Goal: Task Accomplishment & Management: Manage account settings

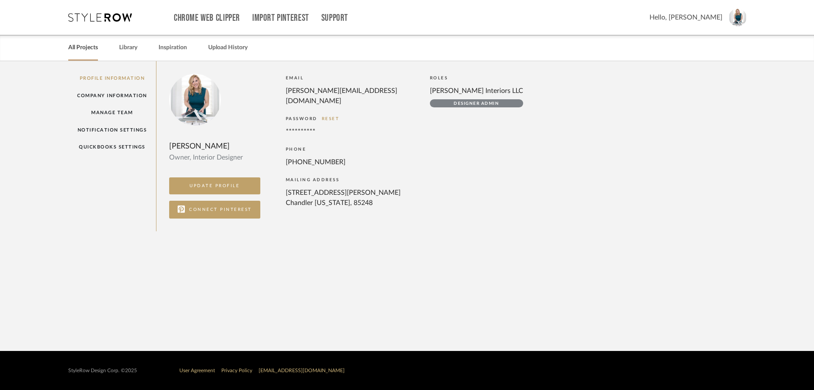
click at [75, 44] on link "All Projects" at bounding box center [83, 47] width 30 height 11
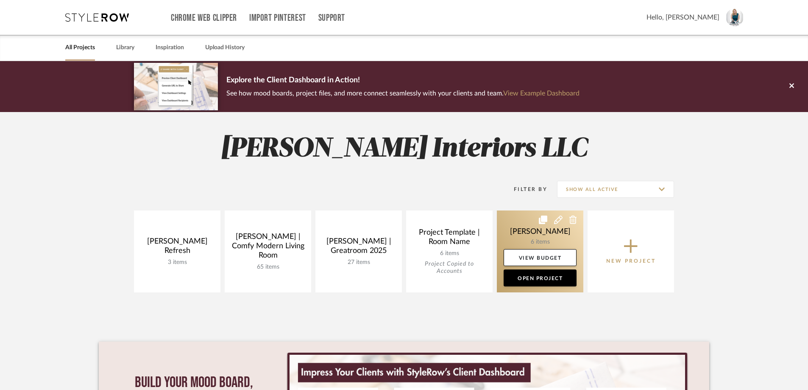
click at [544, 232] on link at bounding box center [540, 251] width 87 height 82
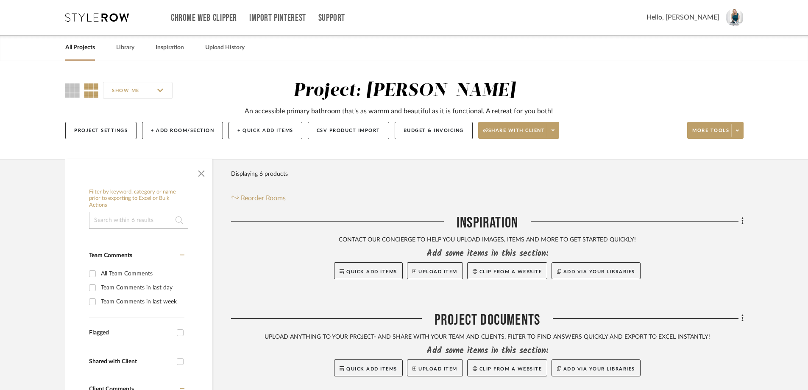
click at [438, 89] on div "Project: [PERSON_NAME]" at bounding box center [405, 91] width 222 height 18
click at [113, 132] on button "Project Settings" at bounding box center [100, 130] width 71 height 17
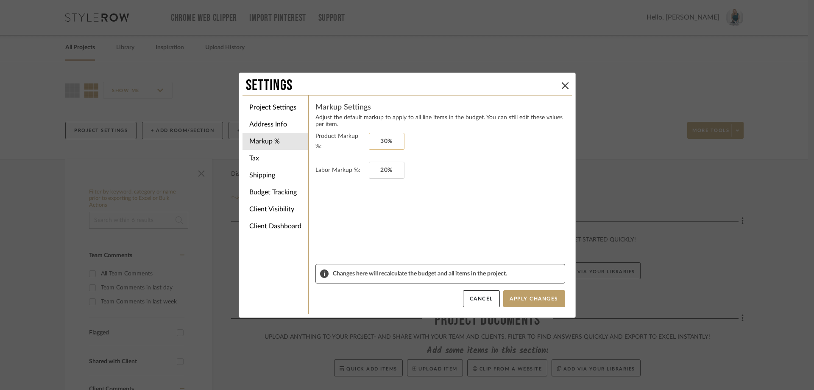
type input "30"
type input "20"
click at [525, 300] on button "Apply Changes" at bounding box center [534, 298] width 62 height 17
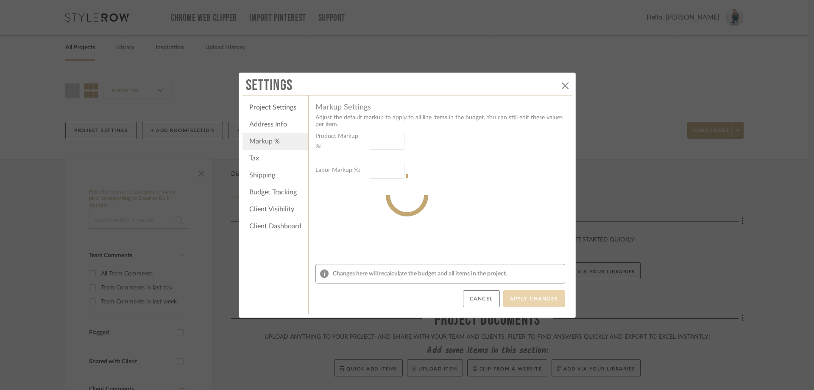
type input "30%"
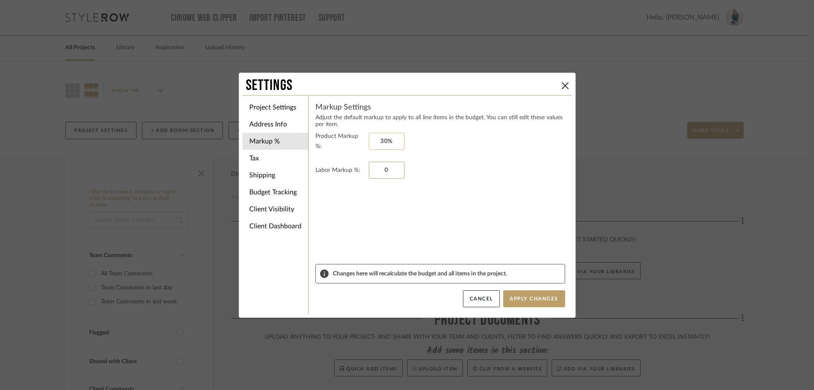
type input "0"
type input "30"
type input "0%"
click at [450, 229] on form "Product Markup %: 0% Labor Markup %: 0%" at bounding box center [441, 197] width 250 height 133
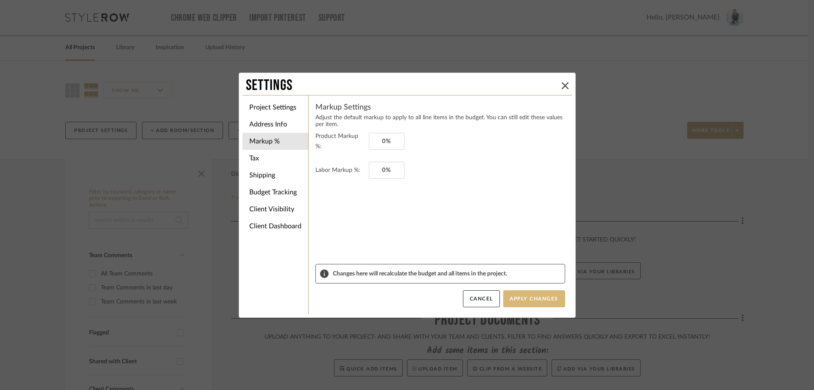
click at [525, 296] on button "Apply Changes" at bounding box center [534, 298] width 62 height 17
click at [562, 86] on icon at bounding box center [565, 85] width 7 height 7
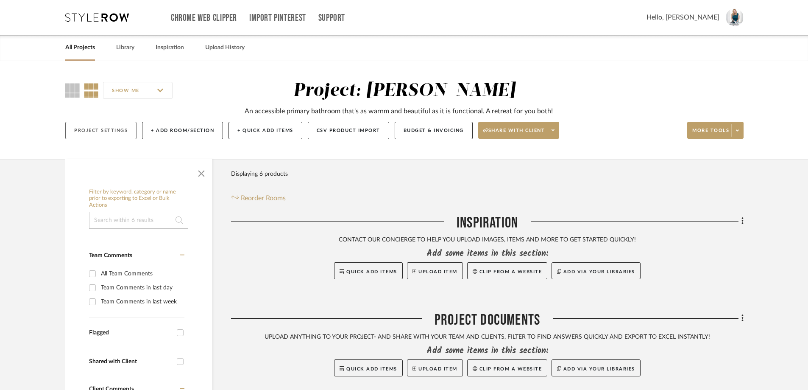
click at [120, 136] on button "Project Settings" at bounding box center [100, 130] width 71 height 17
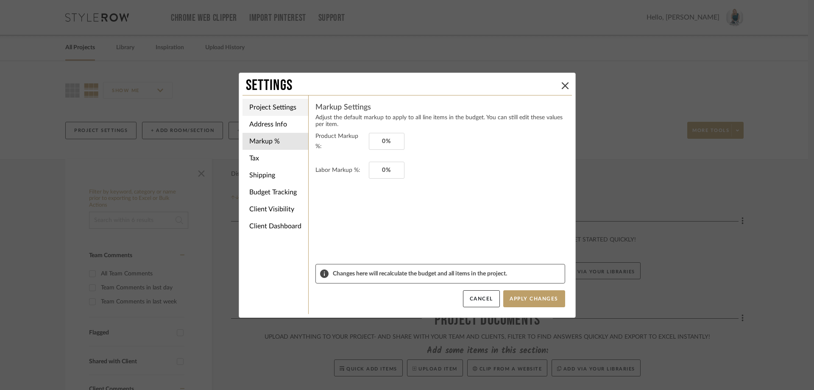
click at [266, 108] on li "Project Settings" at bounding box center [276, 107] width 66 height 17
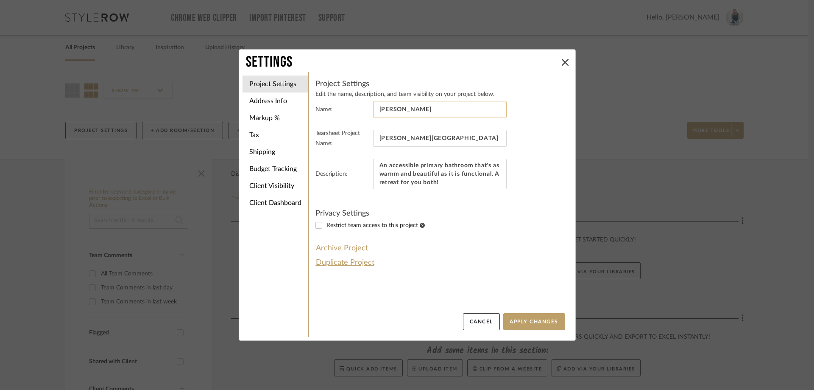
click at [408, 110] on input "[PERSON_NAME]" at bounding box center [440, 109] width 134 height 17
drag, startPoint x: 453, startPoint y: 137, endPoint x: 363, endPoint y: 137, distance: 90.3
click at [363, 137] on fieldset "Tearsheet Project Name: [PERSON_NAME] Primary Bathroom" at bounding box center [441, 143] width 250 height 31
click at [400, 111] on input "[PERSON_NAME]" at bounding box center [440, 109] width 134 height 17
type input "[PERSON_NAME][GEOGRAPHIC_DATA]"
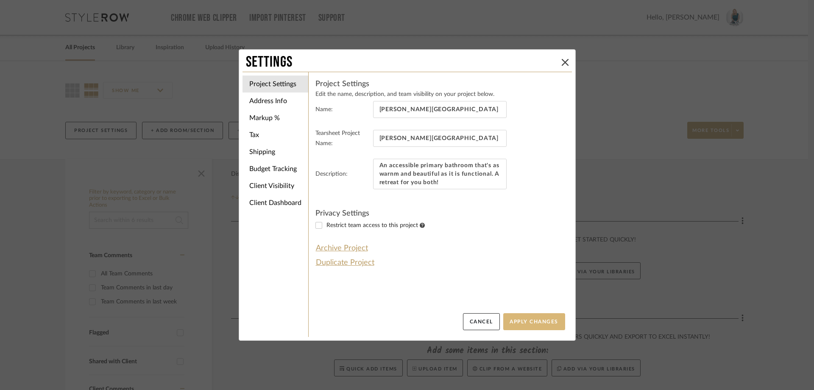
click at [517, 323] on button "Apply Changes" at bounding box center [534, 321] width 62 height 17
click at [528, 317] on button "Apply Changes" at bounding box center [534, 321] width 62 height 17
click at [562, 62] on icon at bounding box center [565, 62] width 7 height 7
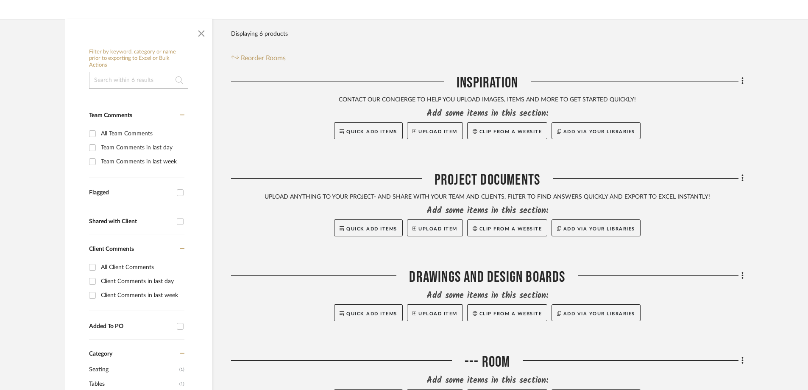
scroll to position [170, 0]
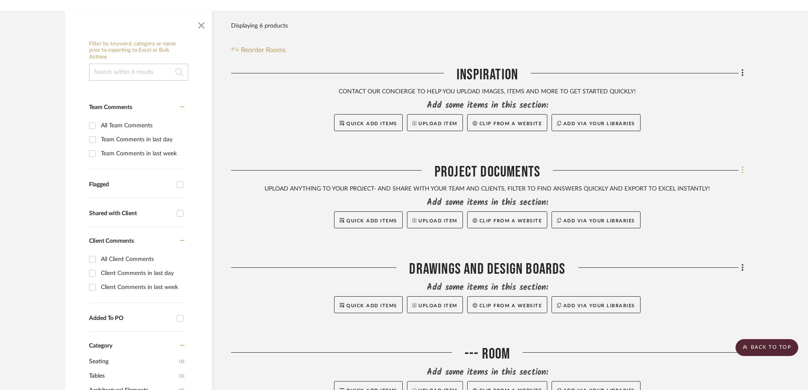
click at [744, 167] on icon at bounding box center [743, 170] width 2 height 7
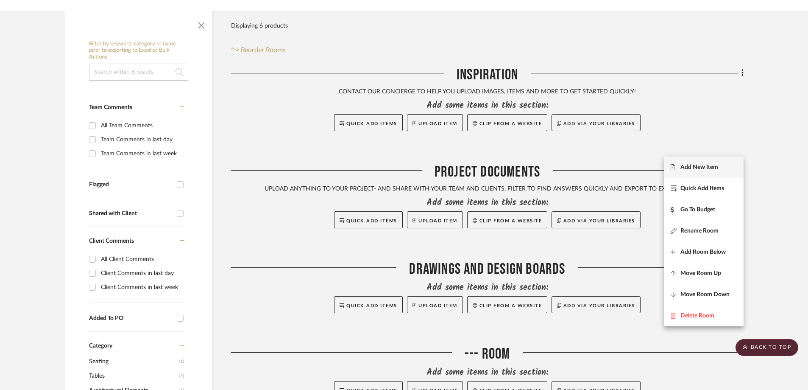
click at [700, 165] on span "Add New Item" at bounding box center [700, 166] width 38 height 7
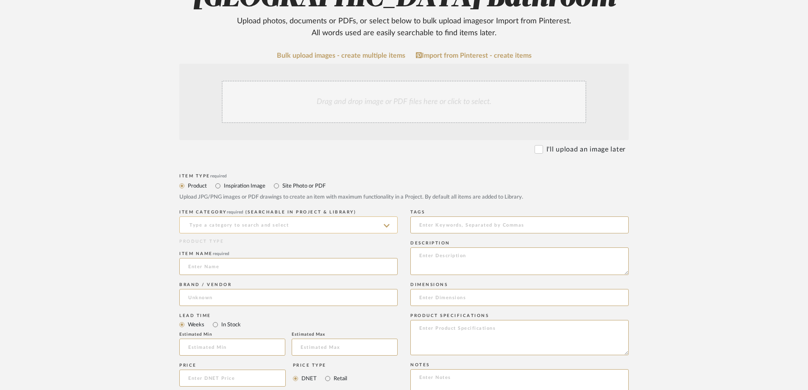
scroll to position [170, 0]
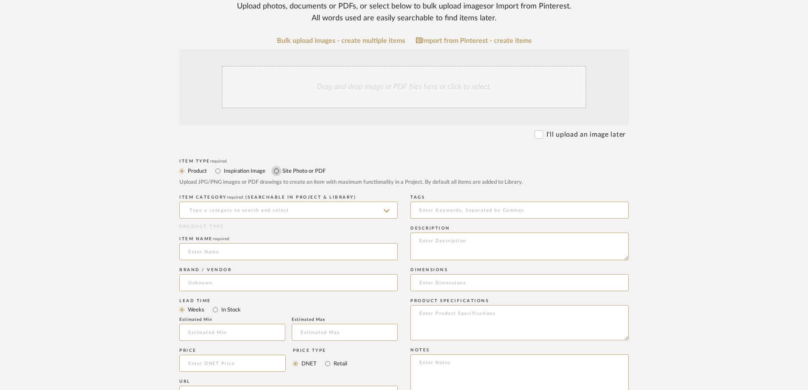
click at [276, 171] on input "Site Photo or PDF" at bounding box center [276, 171] width 10 height 10
radio input "true"
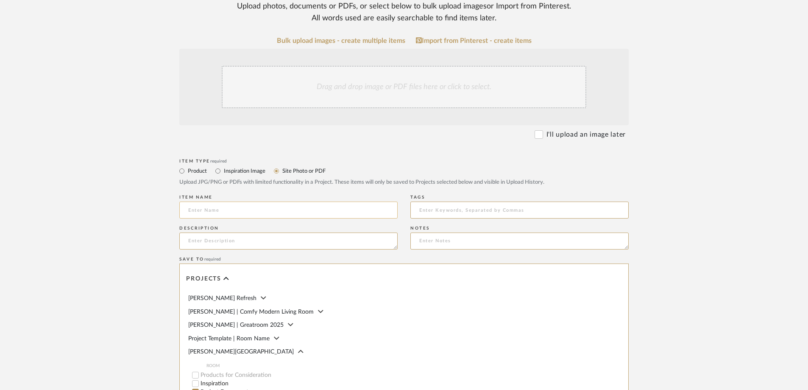
click at [268, 205] on input at bounding box center [288, 209] width 218 height 17
type input "[PERSON_NAME] Letter of Agreement"
click at [448, 204] on input at bounding box center [520, 209] width 218 height 17
type input "Letterof Agreement, Primary Bathroom"
click at [347, 244] on textarea at bounding box center [288, 240] width 218 height 17
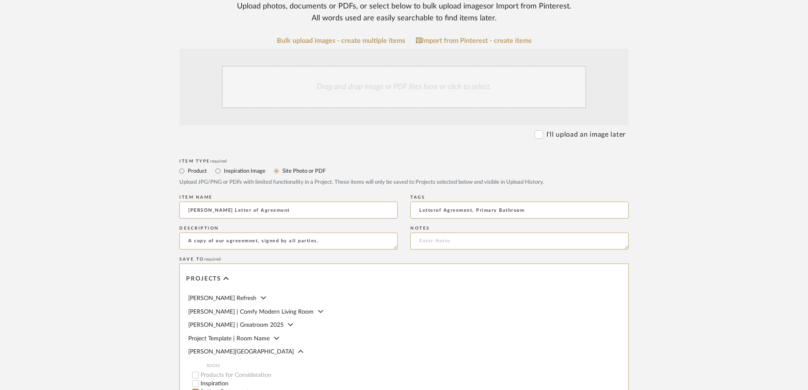
drag, startPoint x: 331, startPoint y: 240, endPoint x: 157, endPoint y: 235, distance: 174.0
click at [157, 235] on form "Bulk upload images - create multiple items Import from Pinterest - create items…" at bounding box center [404, 268] width 540 height 462
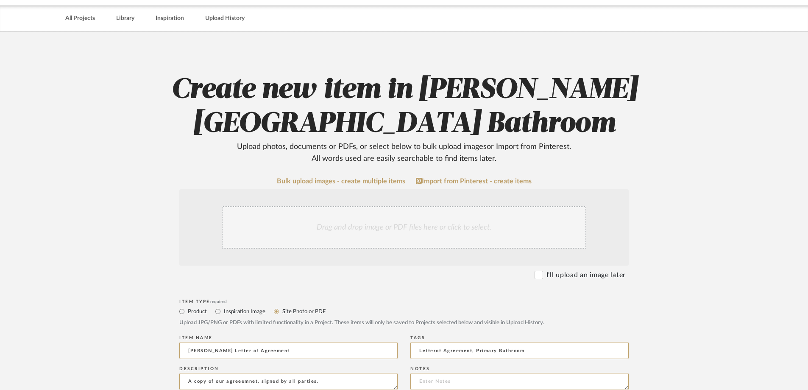
scroll to position [42, 0]
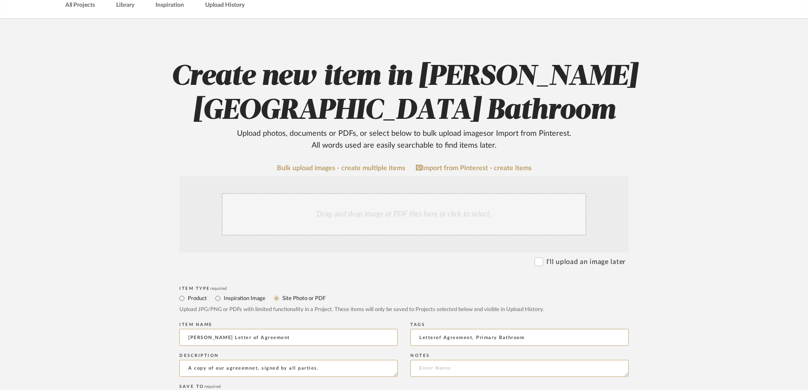
type textarea "A copy of our agreeemnet, signed by all parties."
click at [439, 209] on div "Drag and drop image or PDF files here or click to select." at bounding box center [404, 214] width 365 height 42
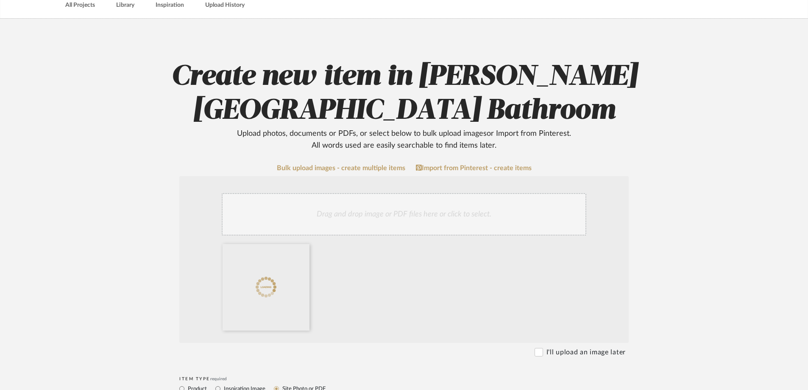
click at [769, 160] on upload-items "Create new item in [PERSON_NAME][GEOGRAPHIC_DATA] Bathroom Upload photos, docum…" at bounding box center [404, 378] width 808 height 719
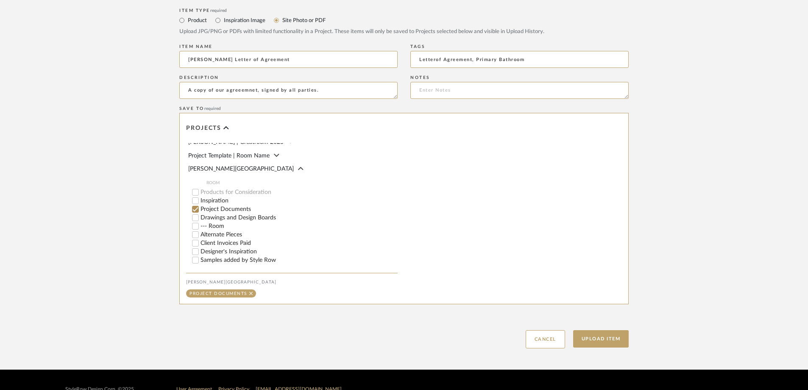
scroll to position [429, 0]
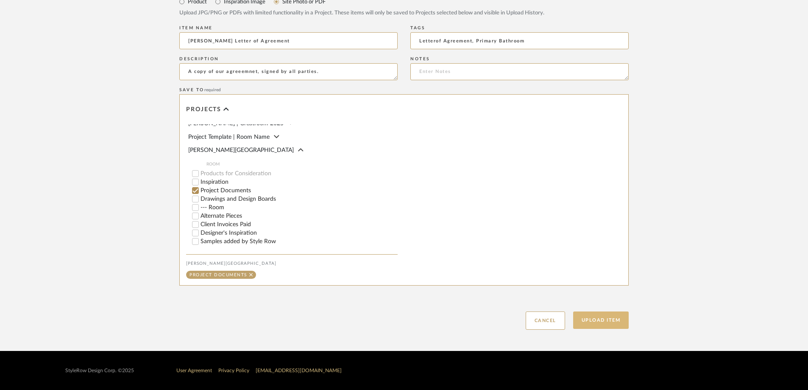
click at [601, 318] on button "Upload Item" at bounding box center [601, 319] width 56 height 17
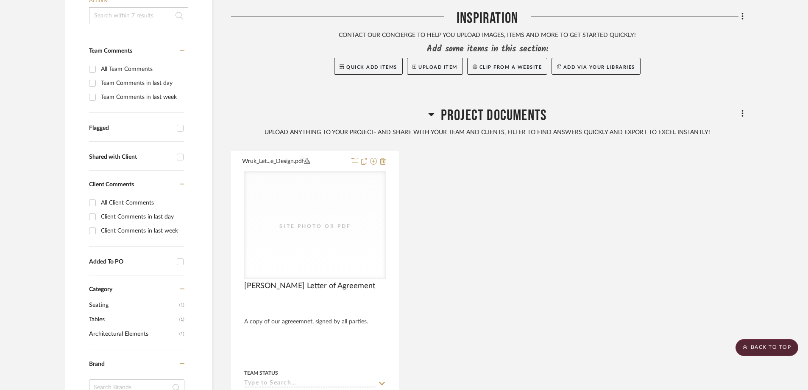
scroll to position [219, 0]
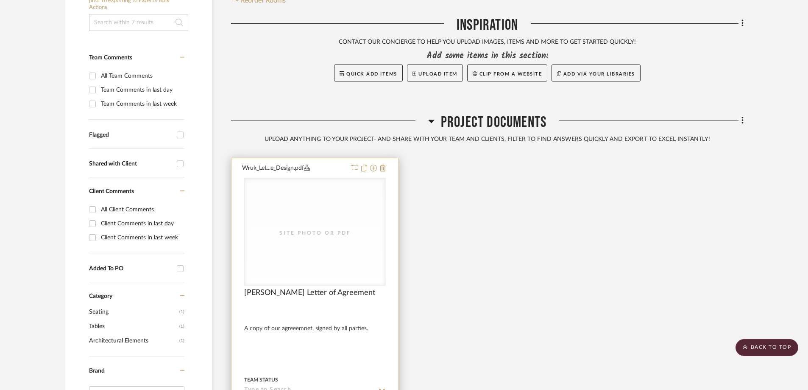
click at [335, 229] on div "Site Photo or PDF" at bounding box center [315, 233] width 85 height 8
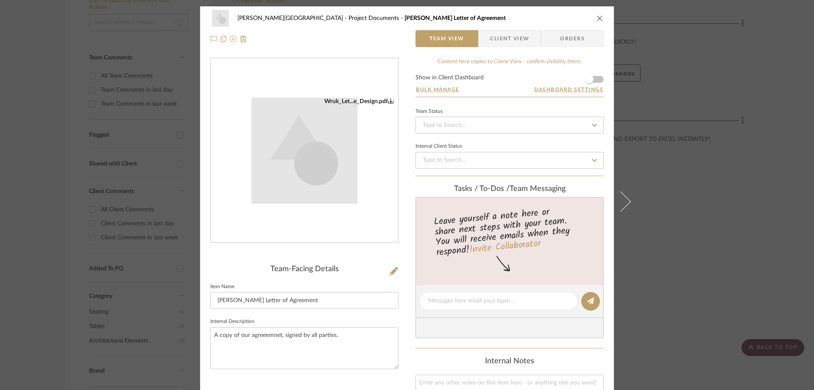
click at [363, 156] on div "Wruk_Let...e_Design.pdf" at bounding box center [304, 151] width 187 height 106
click at [364, 98] on div "Wruk_Let...e_Design.pdf" at bounding box center [359, 102] width 70 height 8
click at [598, 16] on icon "close" at bounding box center [600, 18] width 7 height 7
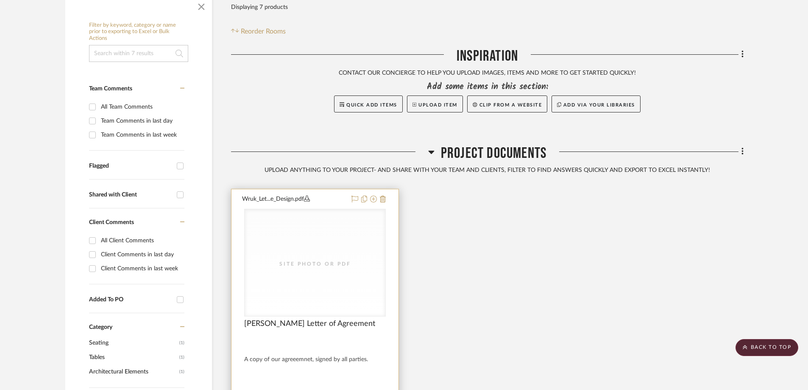
scroll to position [177, 0]
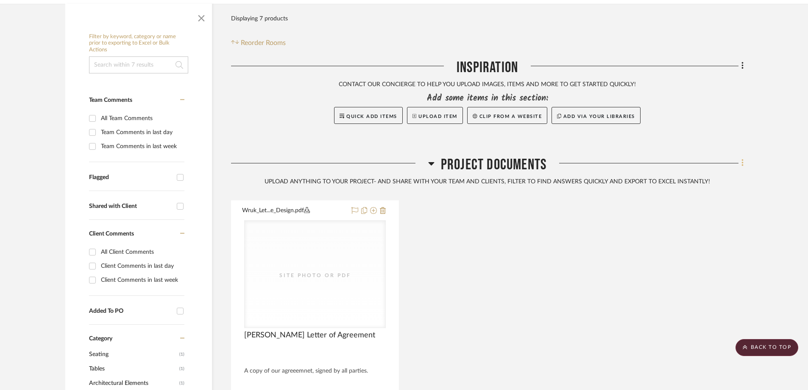
click at [742, 158] on icon at bounding box center [743, 162] width 3 height 9
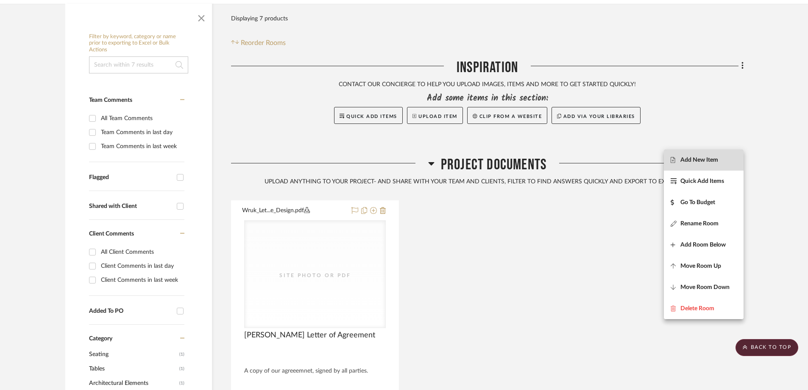
click at [717, 160] on span "Add New Item" at bounding box center [700, 159] width 38 height 7
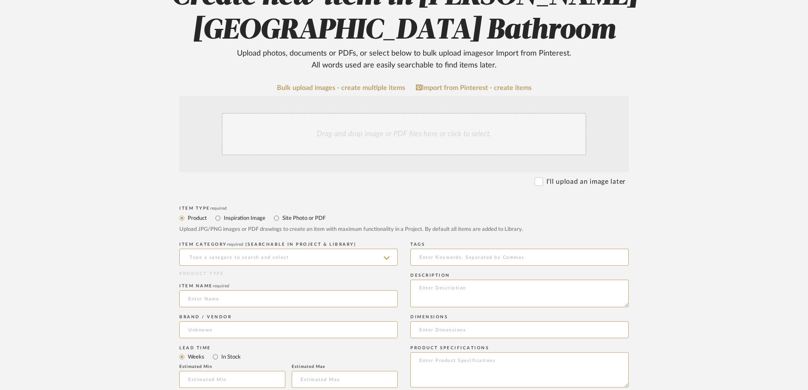
scroll to position [127, 0]
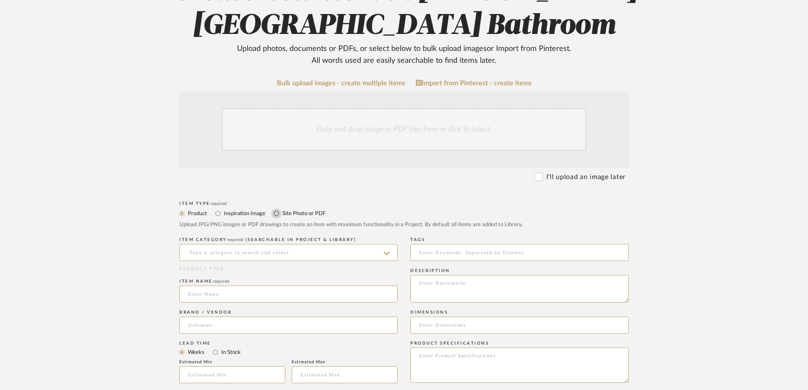
click at [280, 215] on input "Site Photo or PDF" at bounding box center [276, 213] width 10 height 10
radio input "true"
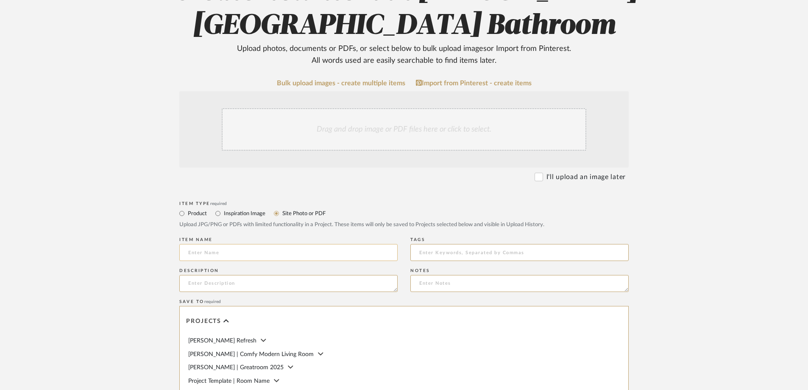
click at [277, 249] on input at bounding box center [288, 252] width 218 height 17
type input "Legal Agreement"
click at [416, 253] on input at bounding box center [520, 252] width 218 height 17
type input "[PERSON_NAME][GEOGRAPHIC_DATA]"
click at [374, 285] on textarea at bounding box center [288, 283] width 218 height 17
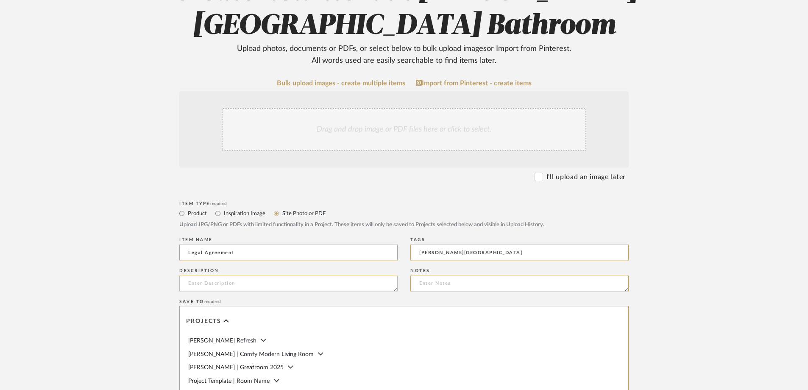
paste textarea "A copy of our agreeemnet, signed by all parties."
click at [314, 282] on textarea "A copy of our agreeemnet, signed by all parties." at bounding box center [288, 283] width 218 height 17
click at [226, 281] on textarea "A copy of our agreeemnet, signed by all parties, adding an extra layer of assur…" at bounding box center [288, 283] width 218 height 17
type textarea "A copy of our legally biiding agreeemnet, signed by all parties, adding an extr…"
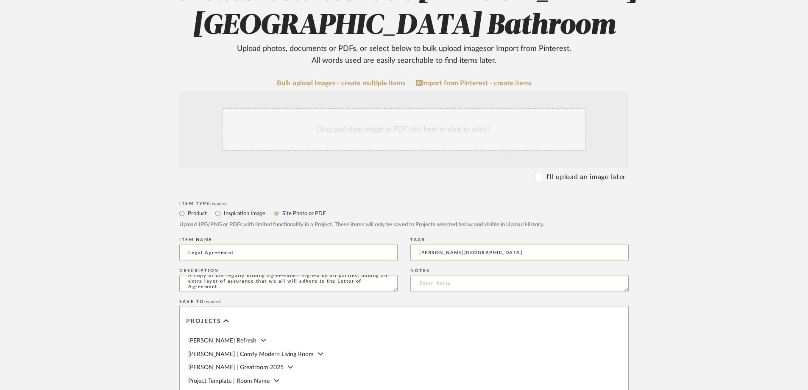
click at [402, 120] on div "Drag and drop image or PDF files here or click to select." at bounding box center [404, 129] width 365 height 42
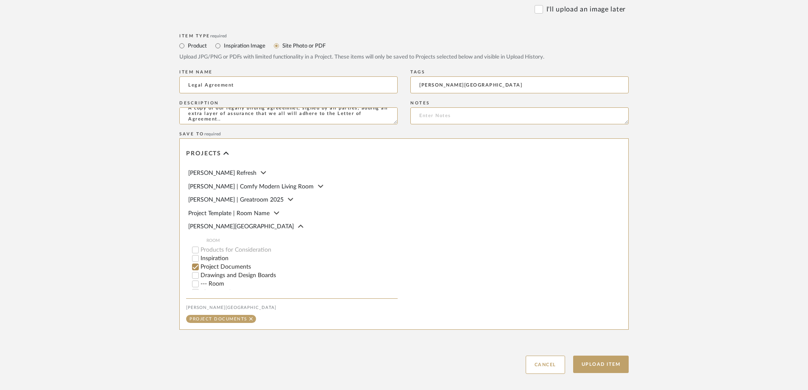
scroll to position [429, 0]
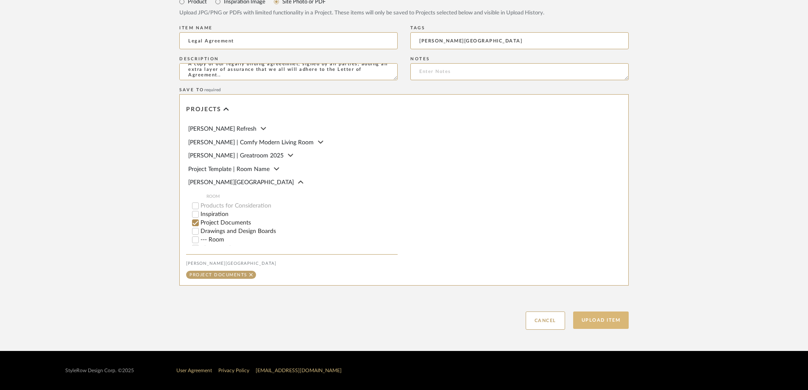
click at [603, 318] on button "Upload Item" at bounding box center [601, 319] width 56 height 17
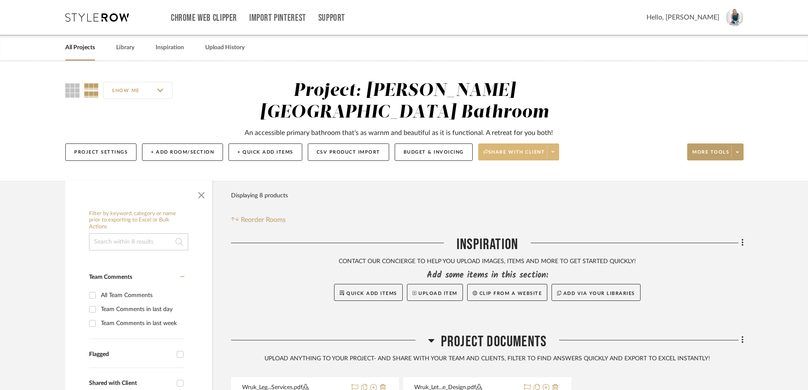
click at [553, 145] on span at bounding box center [553, 151] width 12 height 13
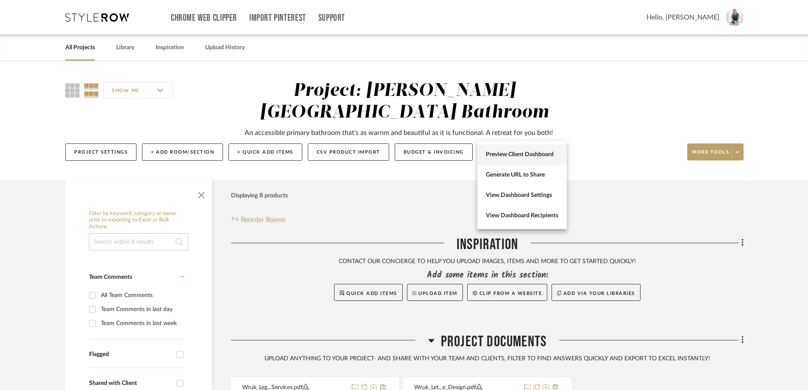
click at [550, 151] on span "Preview Client Dashboard" at bounding box center [522, 154] width 73 height 7
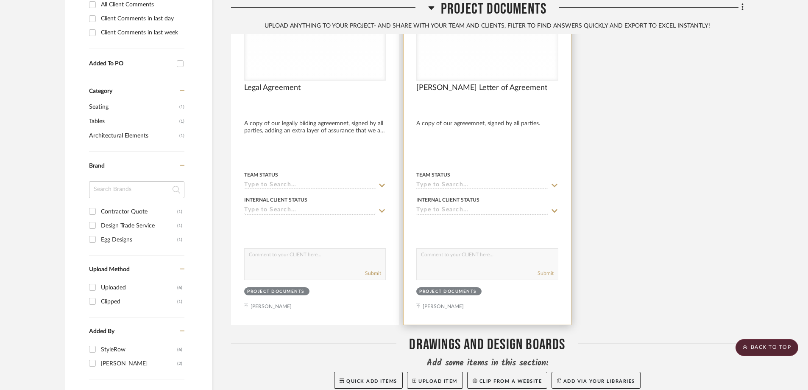
scroll to position [254, 0]
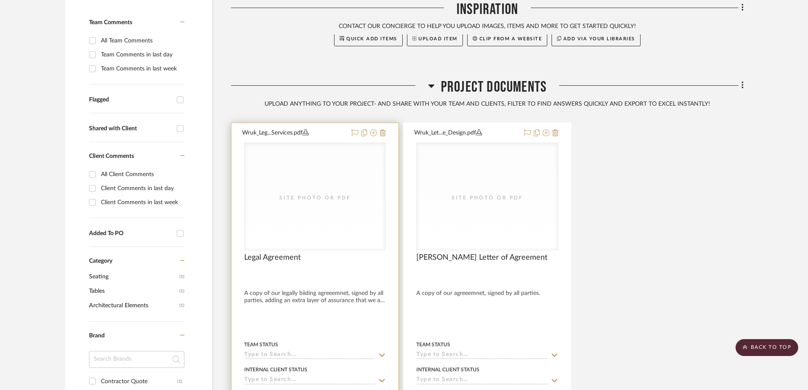
click at [324, 128] on button "Wruk_Leg...Services.pdf" at bounding box center [294, 133] width 104 height 10
click at [390, 123] on div at bounding box center [315, 308] width 167 height 371
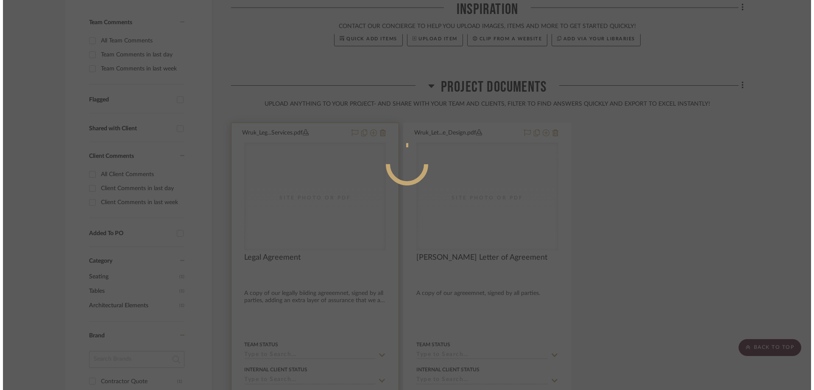
scroll to position [0, 0]
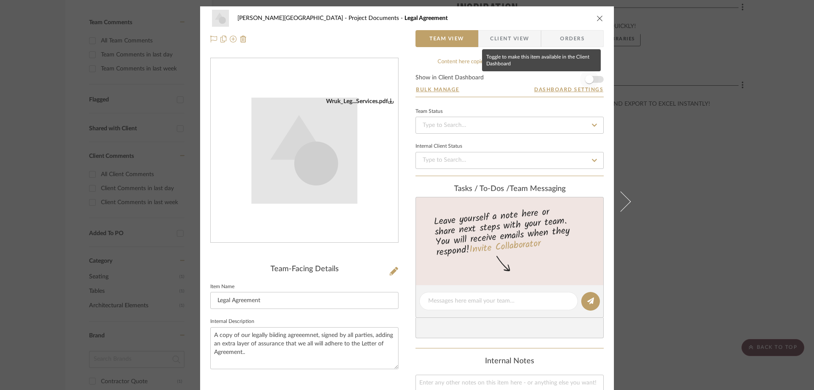
click at [587, 78] on span "button" at bounding box center [589, 79] width 8 height 8
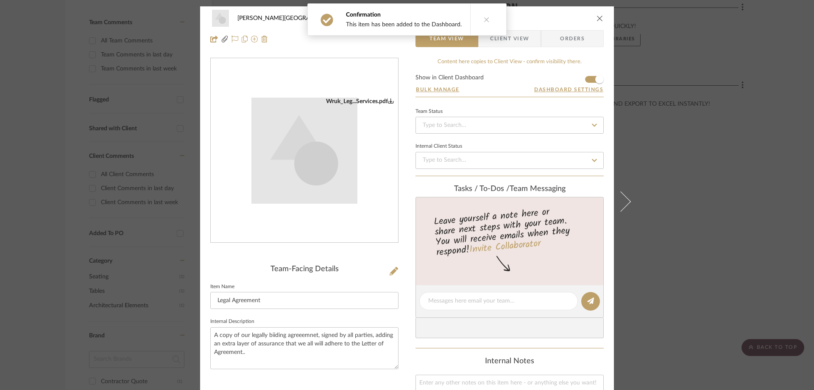
click at [486, 21] on icon at bounding box center [487, 20] width 6 height 6
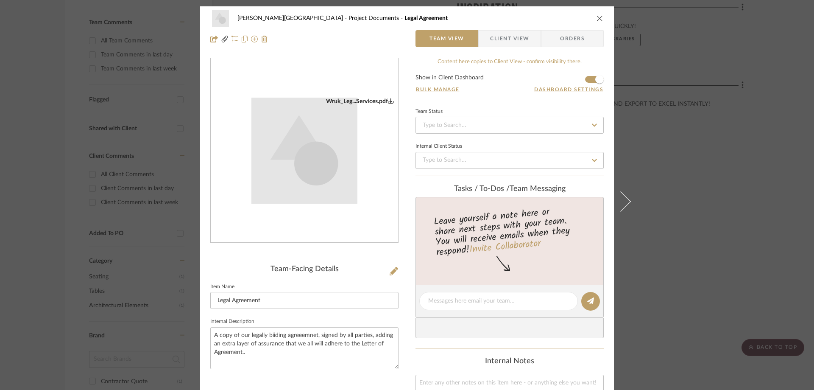
click at [597, 18] on icon "close" at bounding box center [600, 18] width 7 height 7
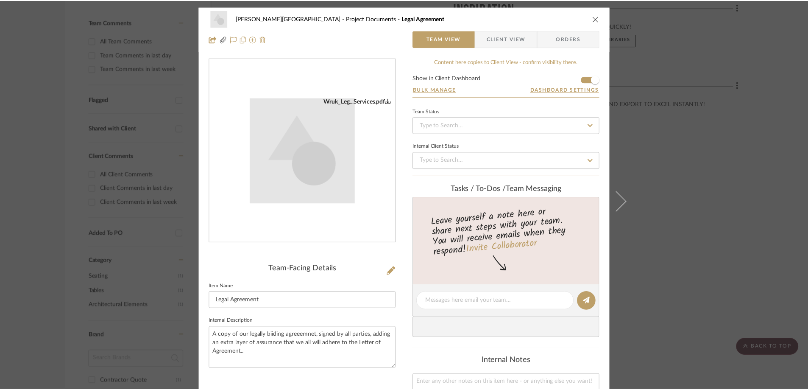
scroll to position [254, 0]
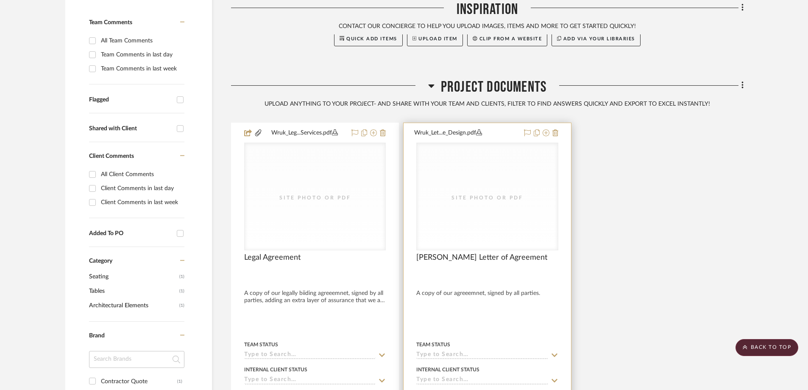
click at [495, 128] on button "Wruk_Let...e_Design.pdf" at bounding box center [466, 133] width 104 height 10
click at [565, 123] on div at bounding box center [487, 308] width 167 height 371
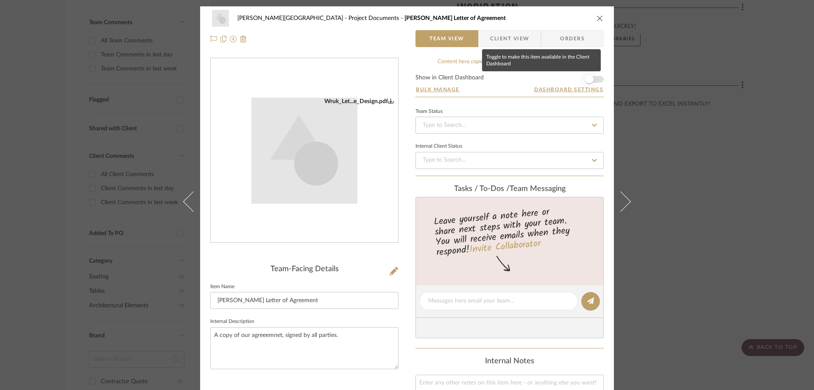
click at [585, 76] on span "button" at bounding box center [589, 79] width 8 height 8
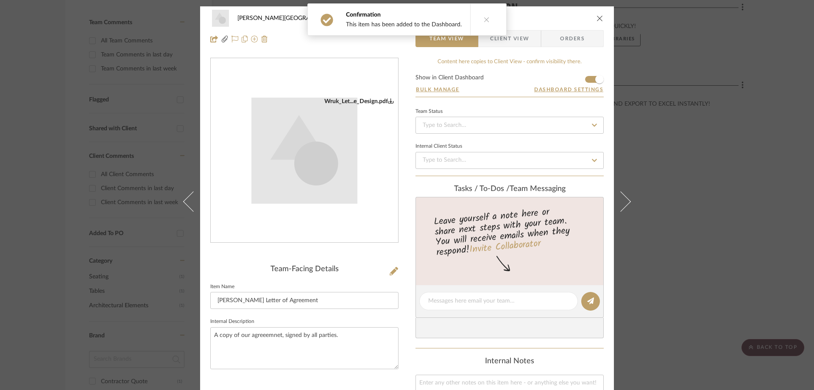
click at [484, 20] on icon at bounding box center [487, 20] width 6 height 6
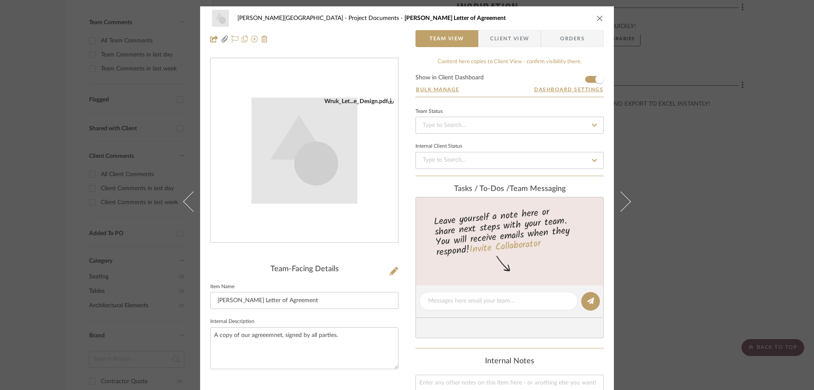
click at [597, 18] on icon "close" at bounding box center [600, 18] width 7 height 7
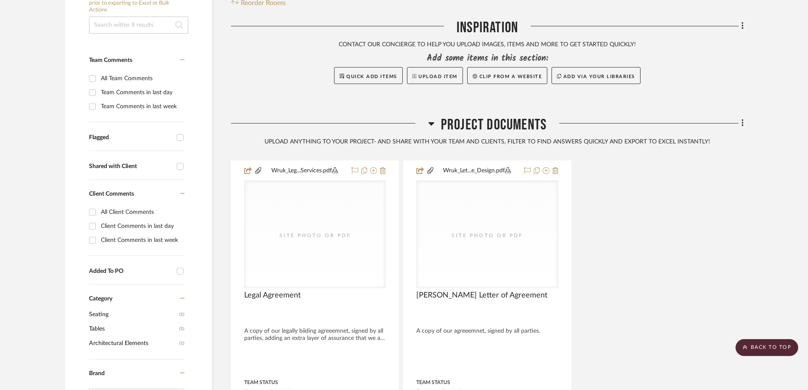
scroll to position [212, 0]
